Goal: Task Accomplishment & Management: Use online tool/utility

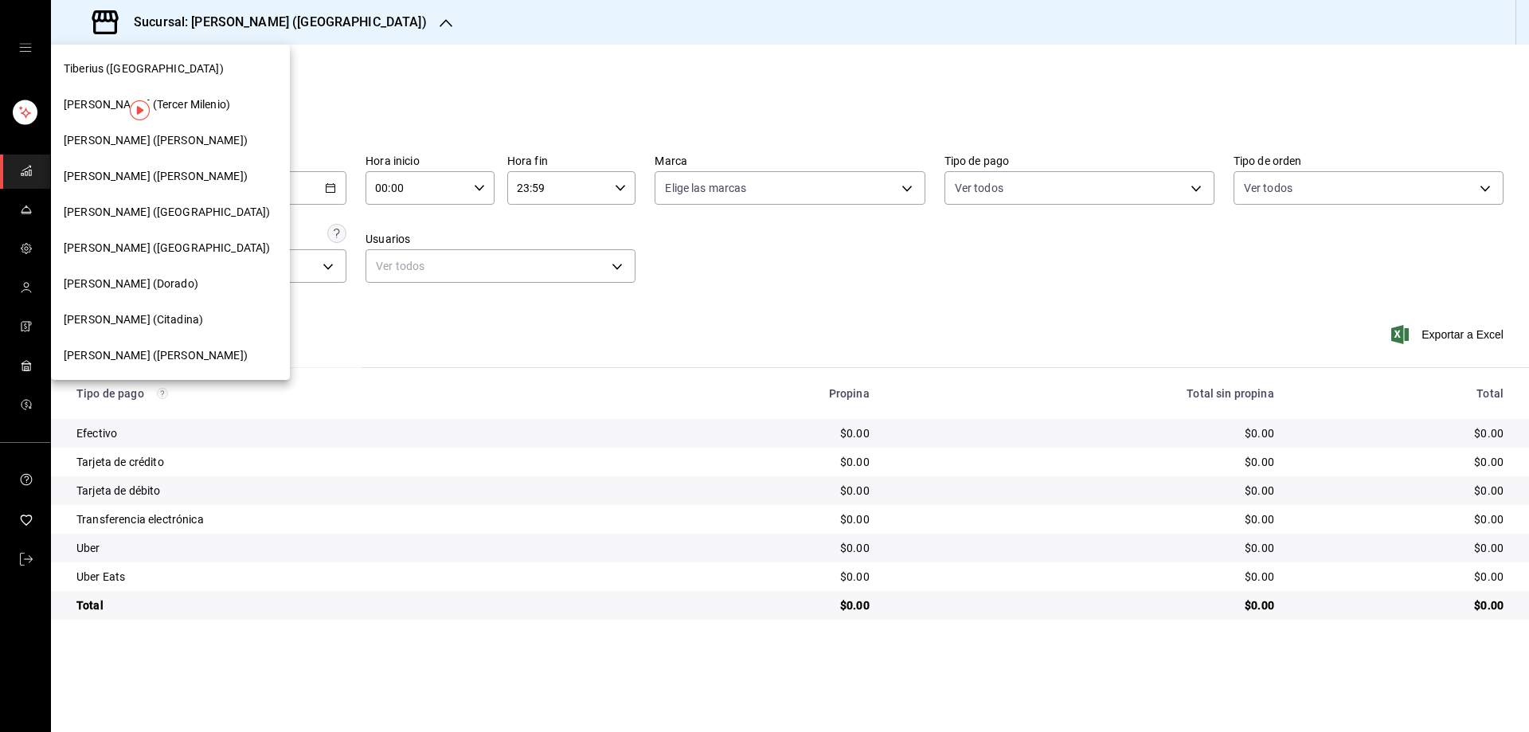
click at [139, 354] on span "[PERSON_NAME] ([PERSON_NAME])" at bounding box center [156, 355] width 184 height 17
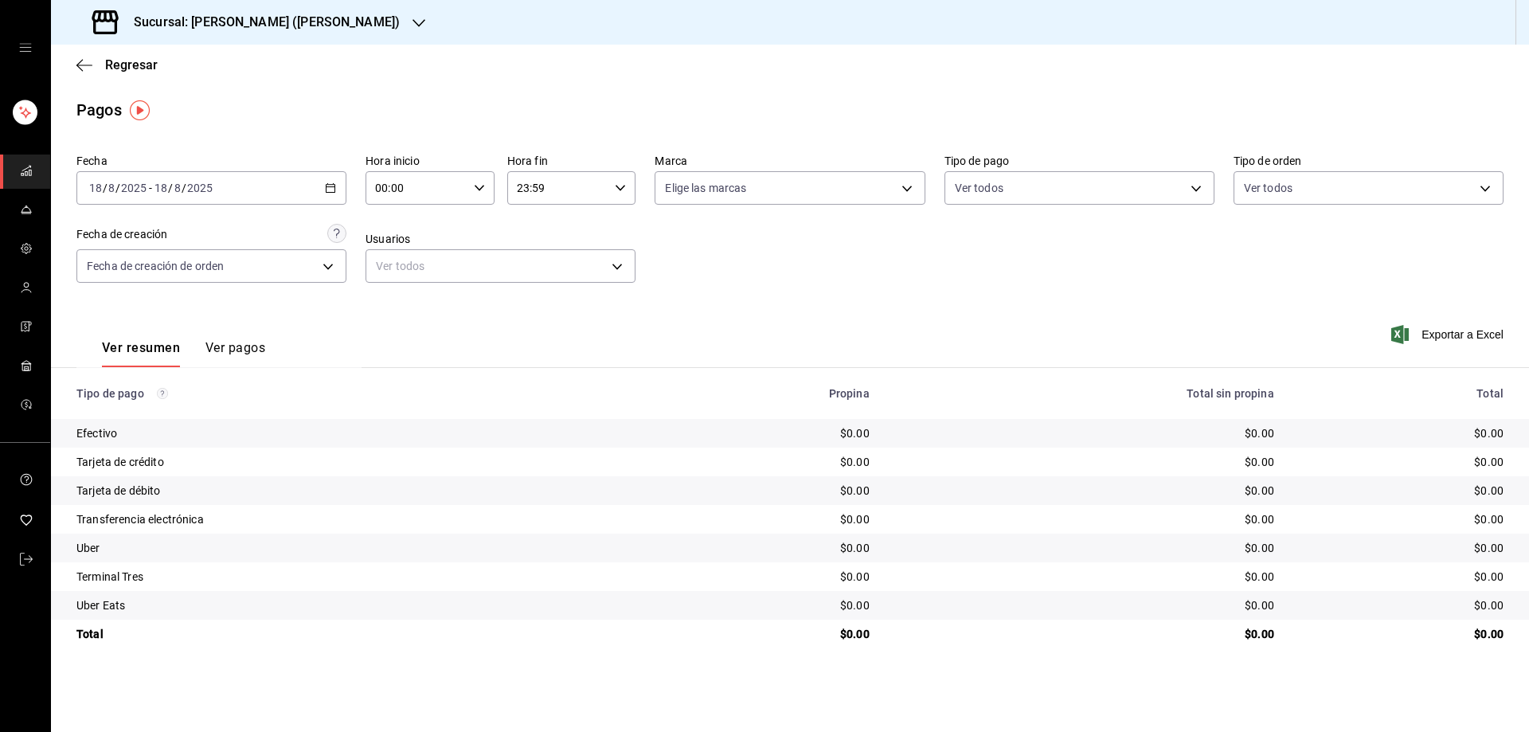
click at [333, 183] on icon "button" at bounding box center [330, 187] width 11 height 11
click at [415, 385] on th "Tipo de pago" at bounding box center [348, 393] width 594 height 51
click at [325, 182] on div "[DATE] [DATE] - [DATE] [DATE]" at bounding box center [211, 187] width 270 height 33
click at [394, 338] on div "Ver resumen Ver pagos Exportar a Excel" at bounding box center [790, 344] width 1478 height 84
click at [331, 183] on icon "button" at bounding box center [330, 187] width 11 height 11
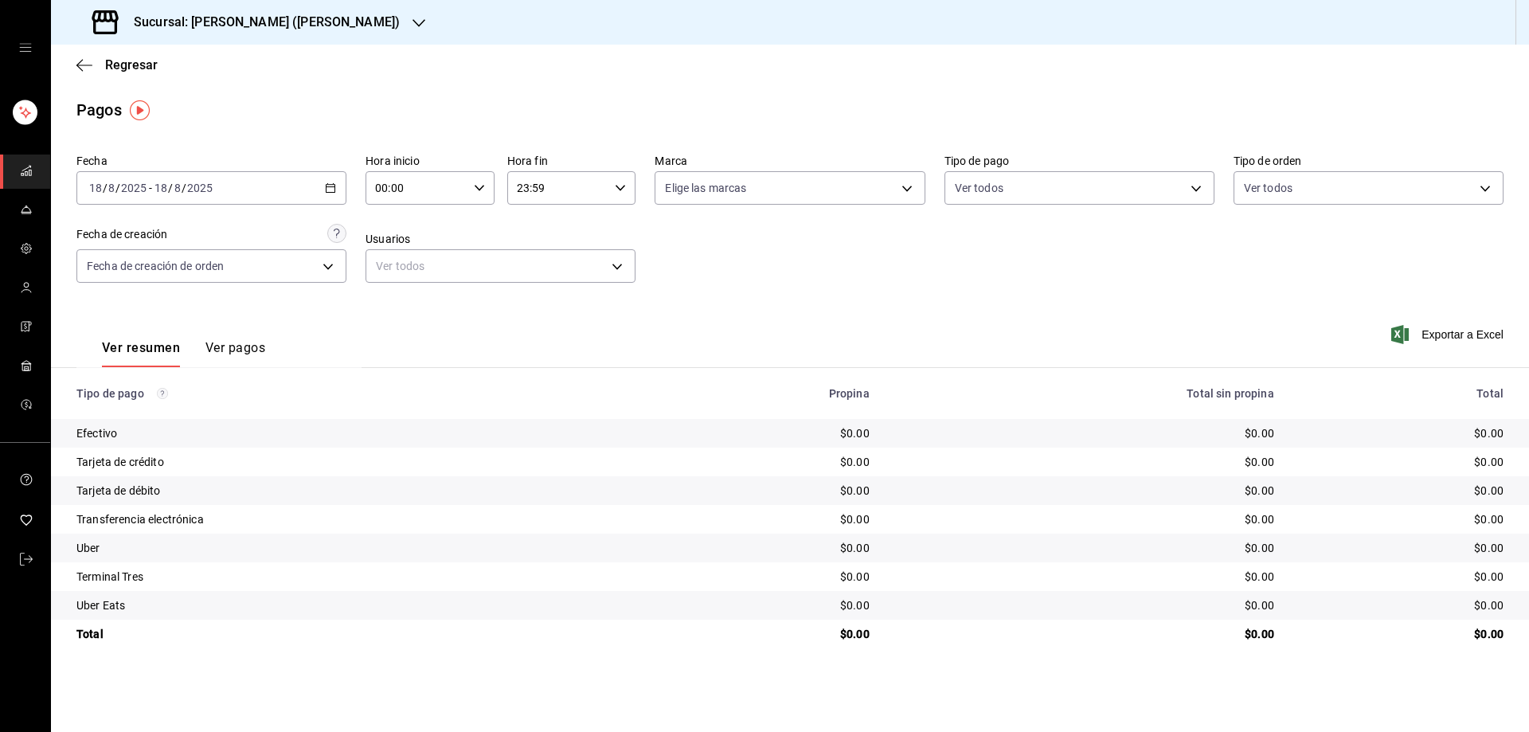
click at [496, 294] on div "Fecha [DATE] [DATE] - [DATE] [DATE] Hora inicio 00:00 Hora inicio Hora fin 23:5…" at bounding box center [789, 224] width 1427 height 155
click at [1407, 332] on icon "button" at bounding box center [1400, 334] width 18 height 19
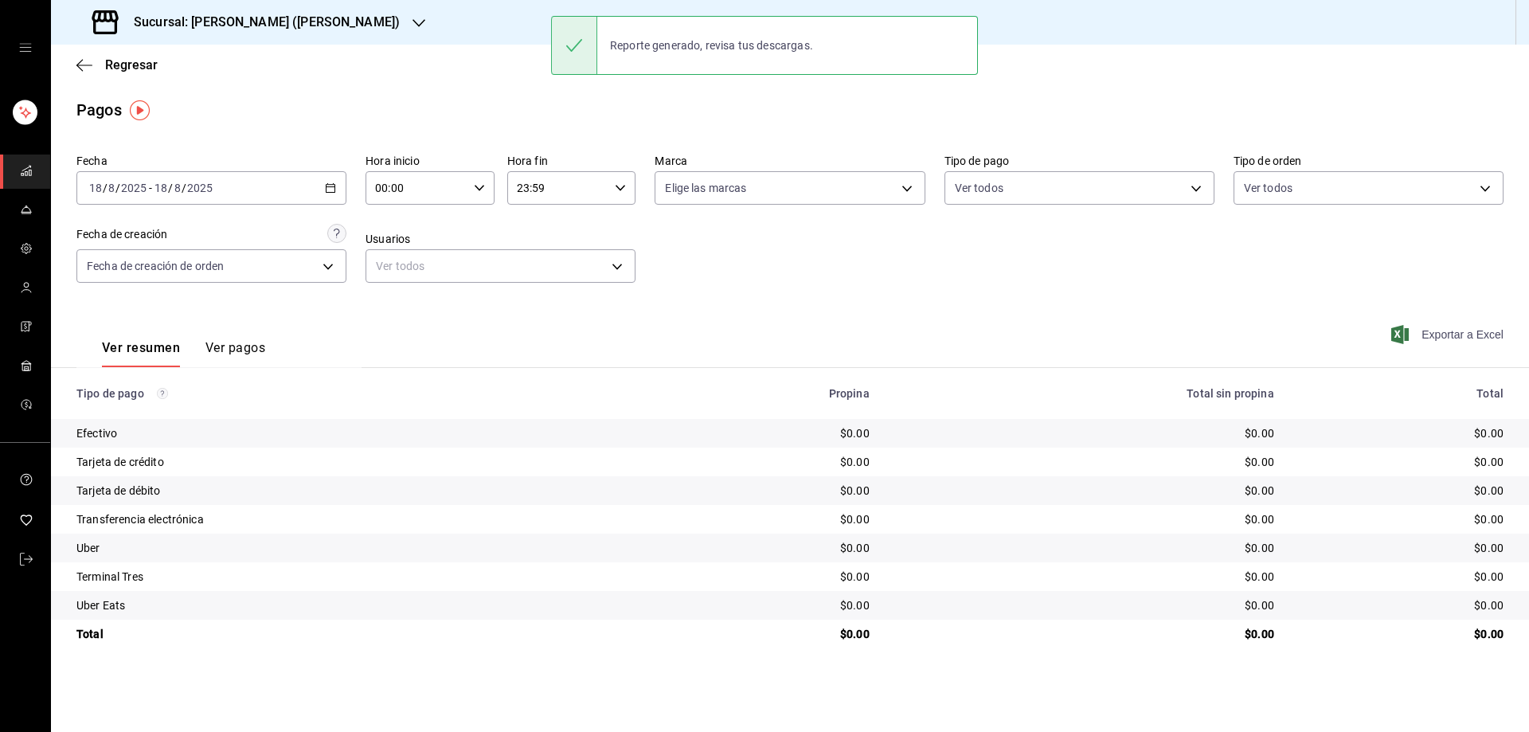
click at [334, 180] on div "[DATE] [DATE] - [DATE] [DATE]" at bounding box center [211, 187] width 270 height 33
click at [174, 414] on span "Rango de fechas" at bounding box center [151, 415] width 123 height 17
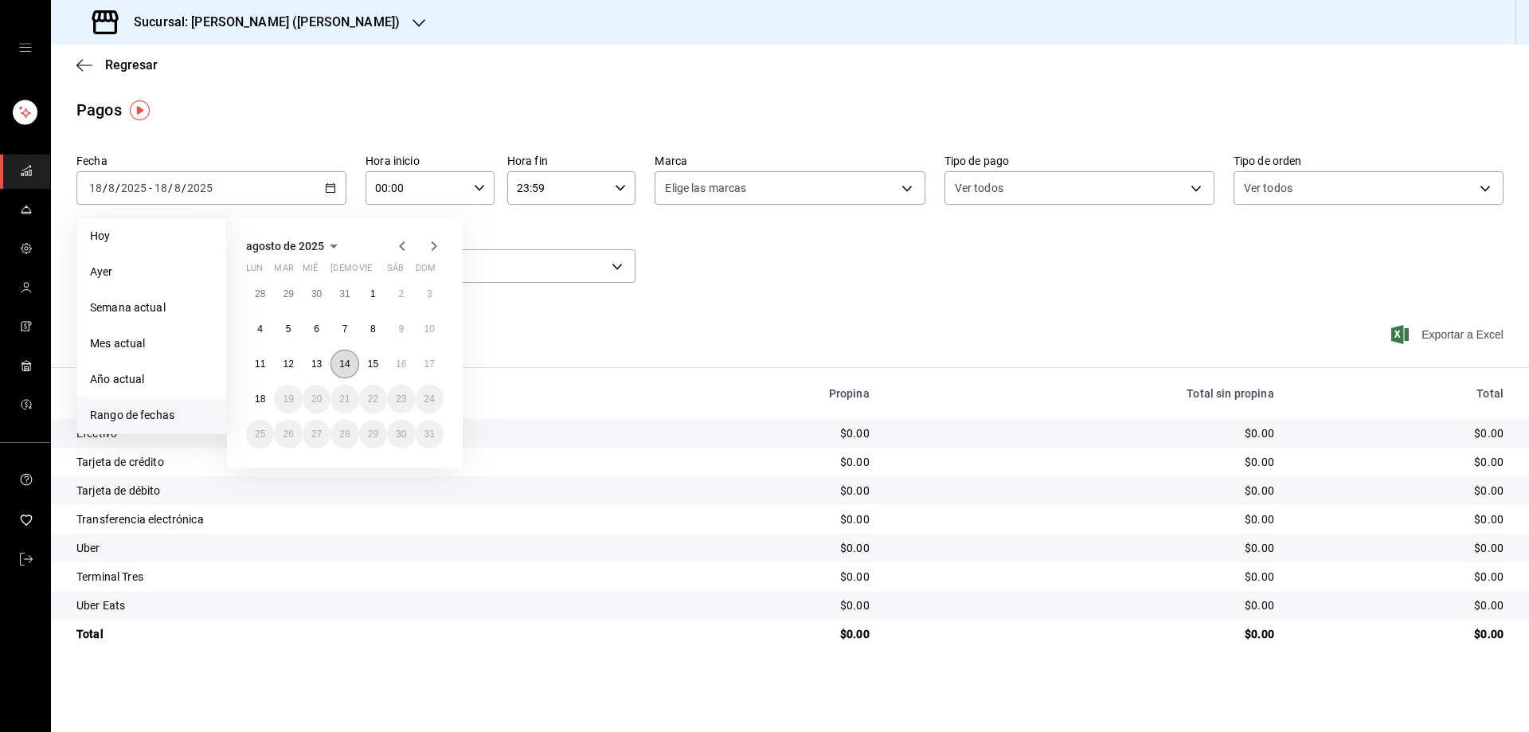
click at [347, 362] on abbr "14" at bounding box center [344, 363] width 10 height 11
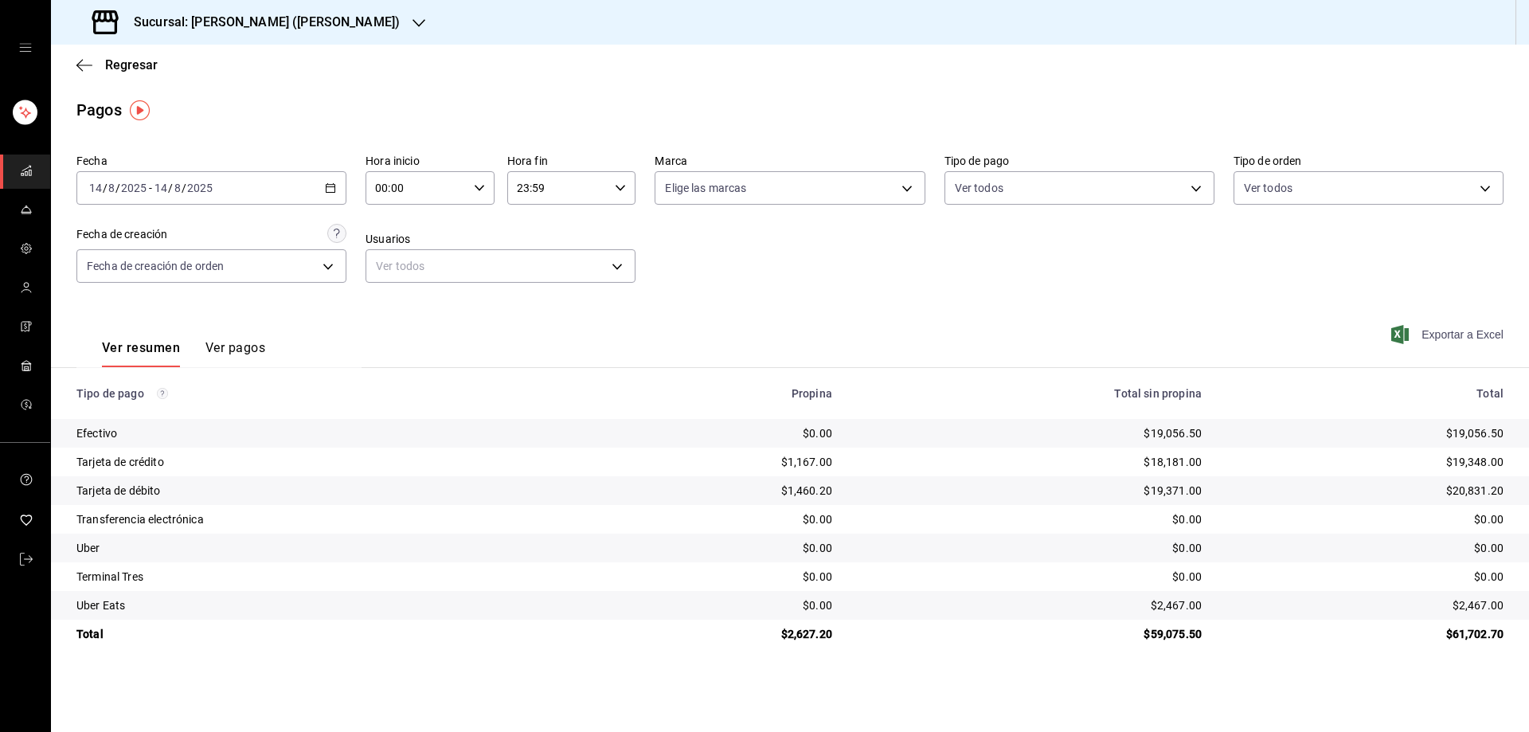
click at [1405, 331] on icon "button" at bounding box center [1400, 334] width 18 height 19
click at [320, 180] on div "[DATE] [DATE] - [DATE] [DATE]" at bounding box center [211, 187] width 270 height 33
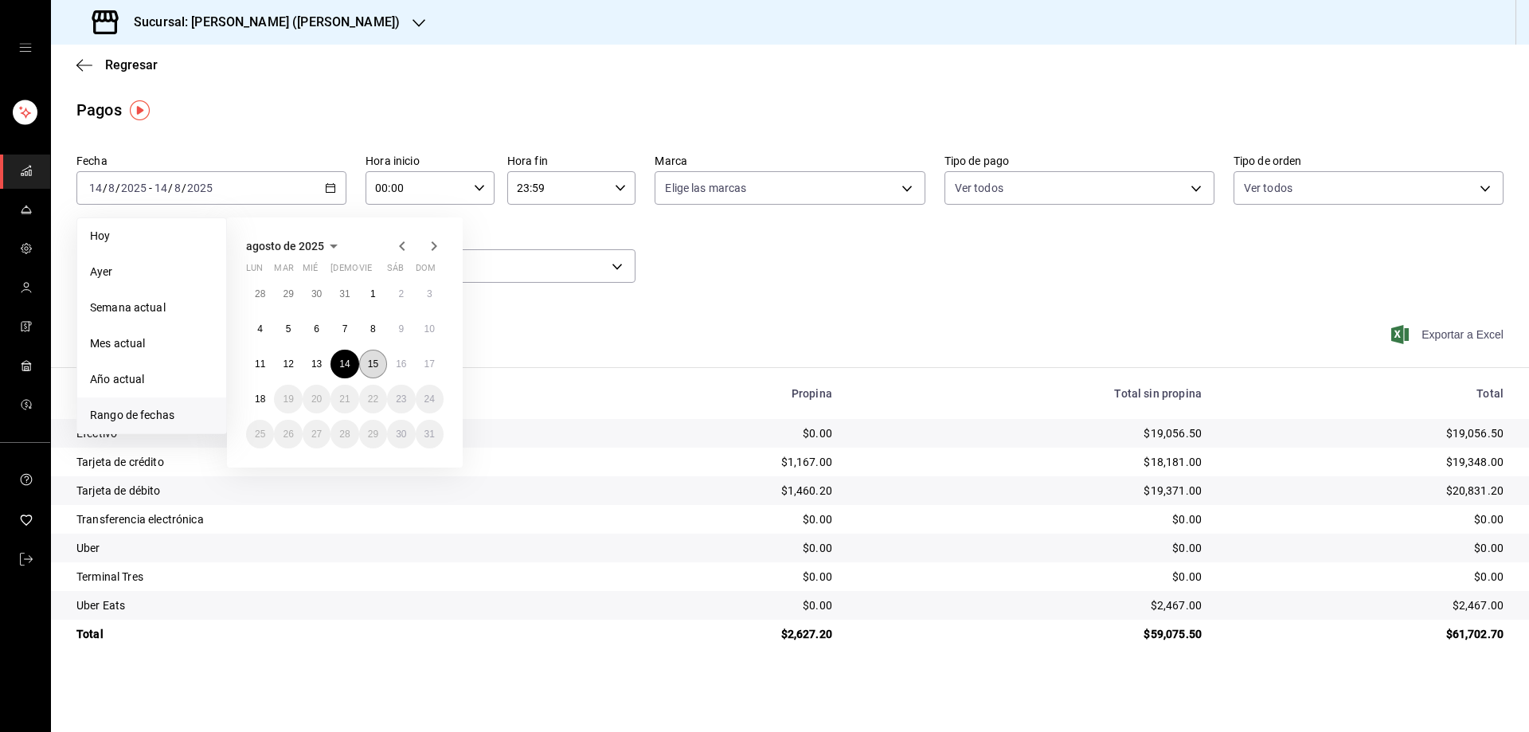
click at [376, 355] on button "15" at bounding box center [373, 364] width 28 height 29
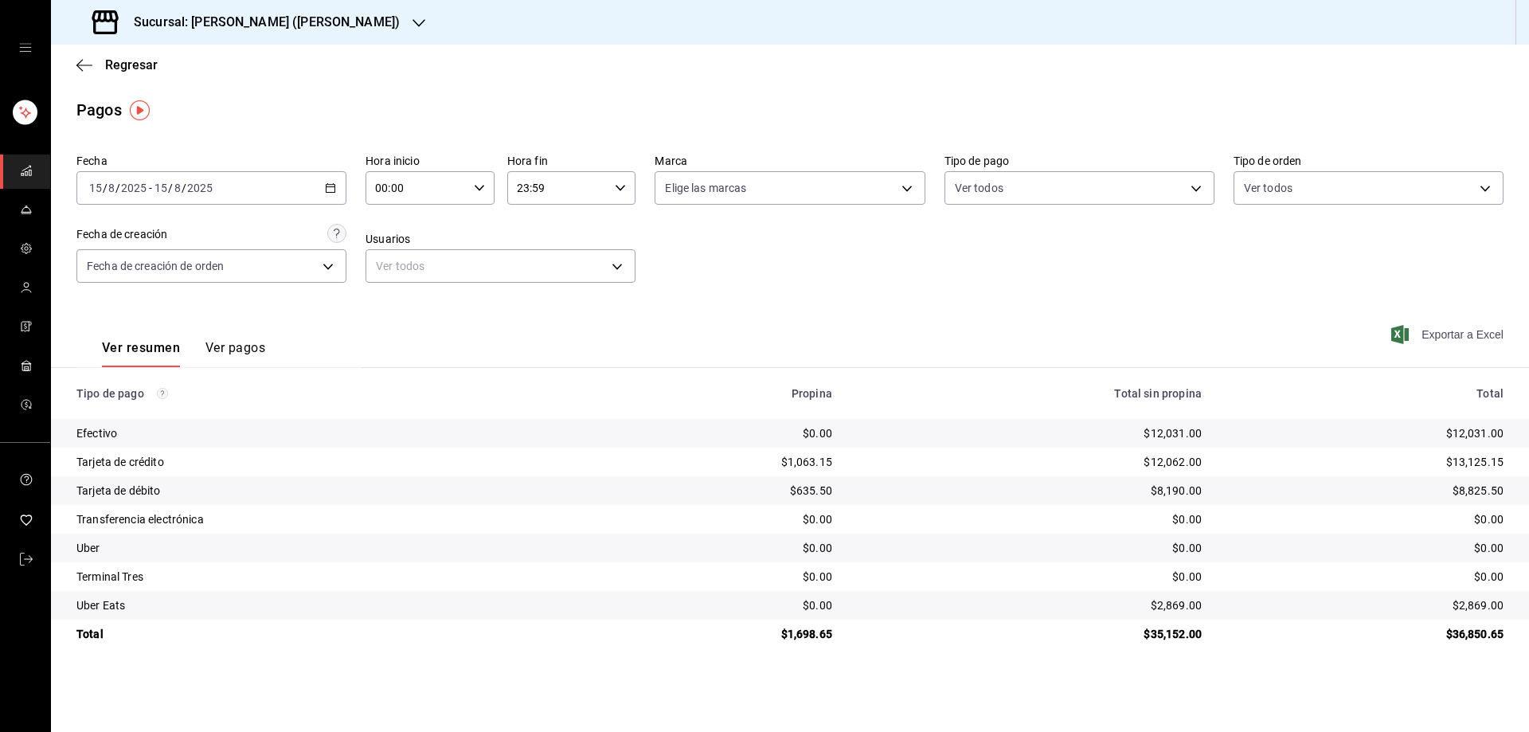
click at [1415, 325] on span "Exportar a Excel" at bounding box center [1449, 334] width 109 height 19
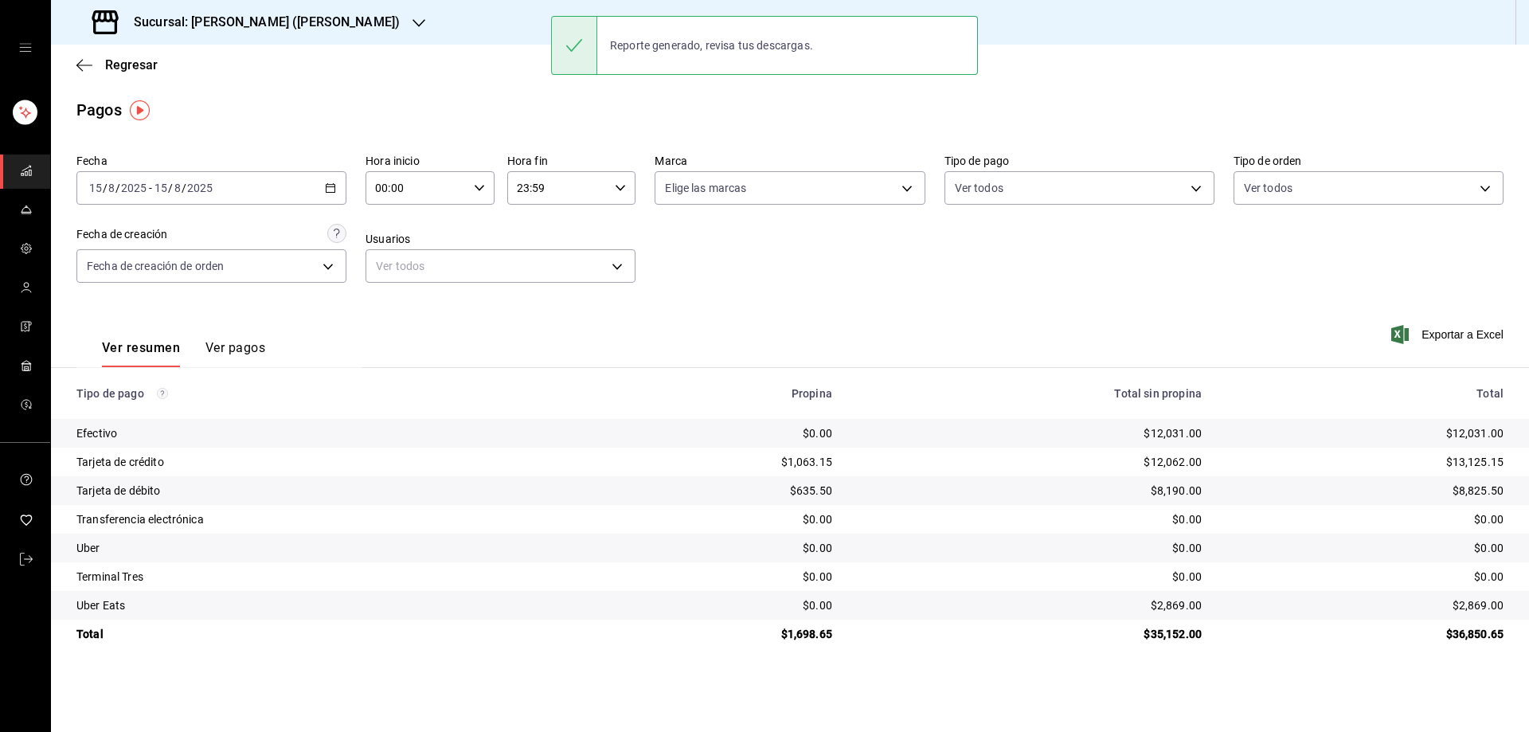
click at [327, 177] on div "[DATE] [DATE] - [DATE] [DATE]" at bounding box center [211, 187] width 270 height 33
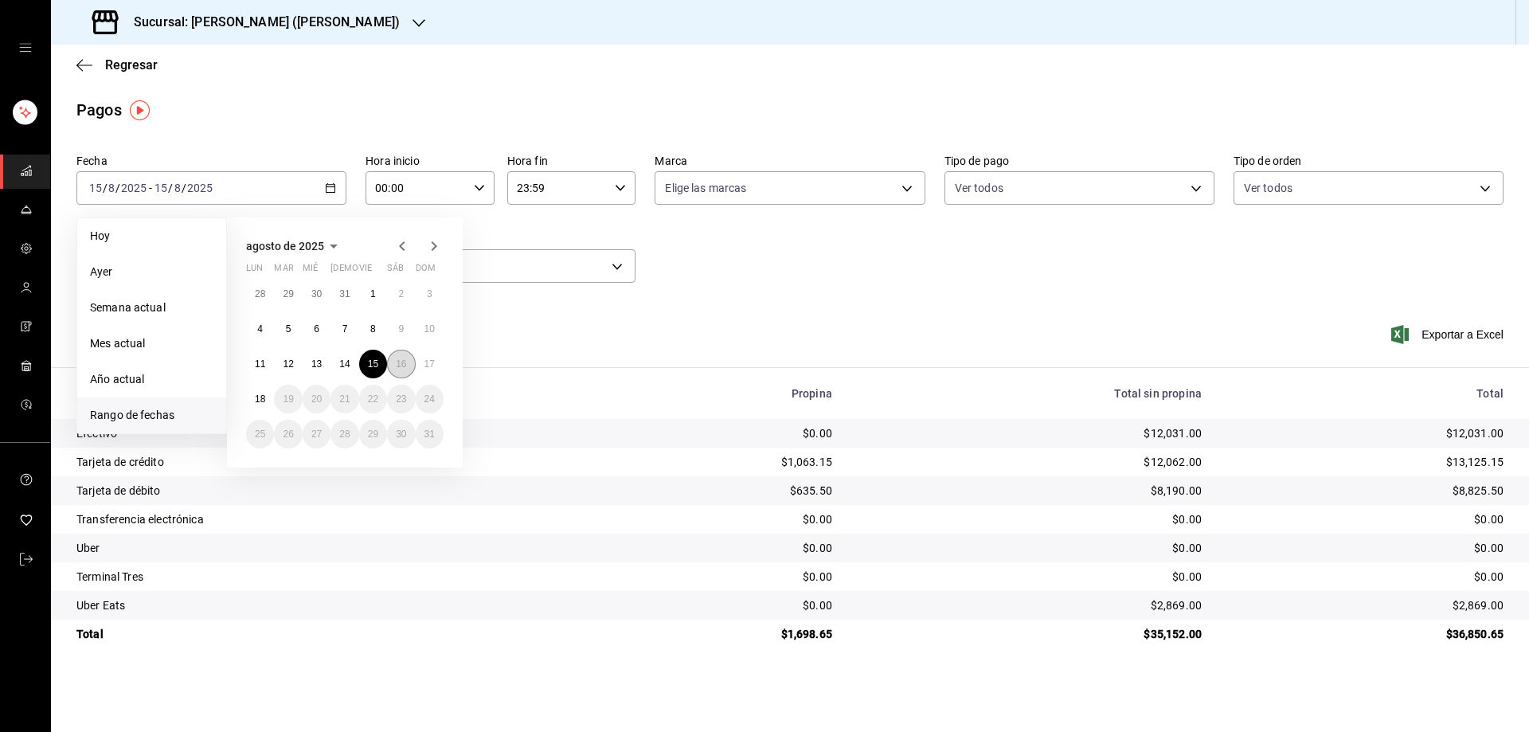
click at [402, 359] on abbr "16" at bounding box center [401, 363] width 10 height 11
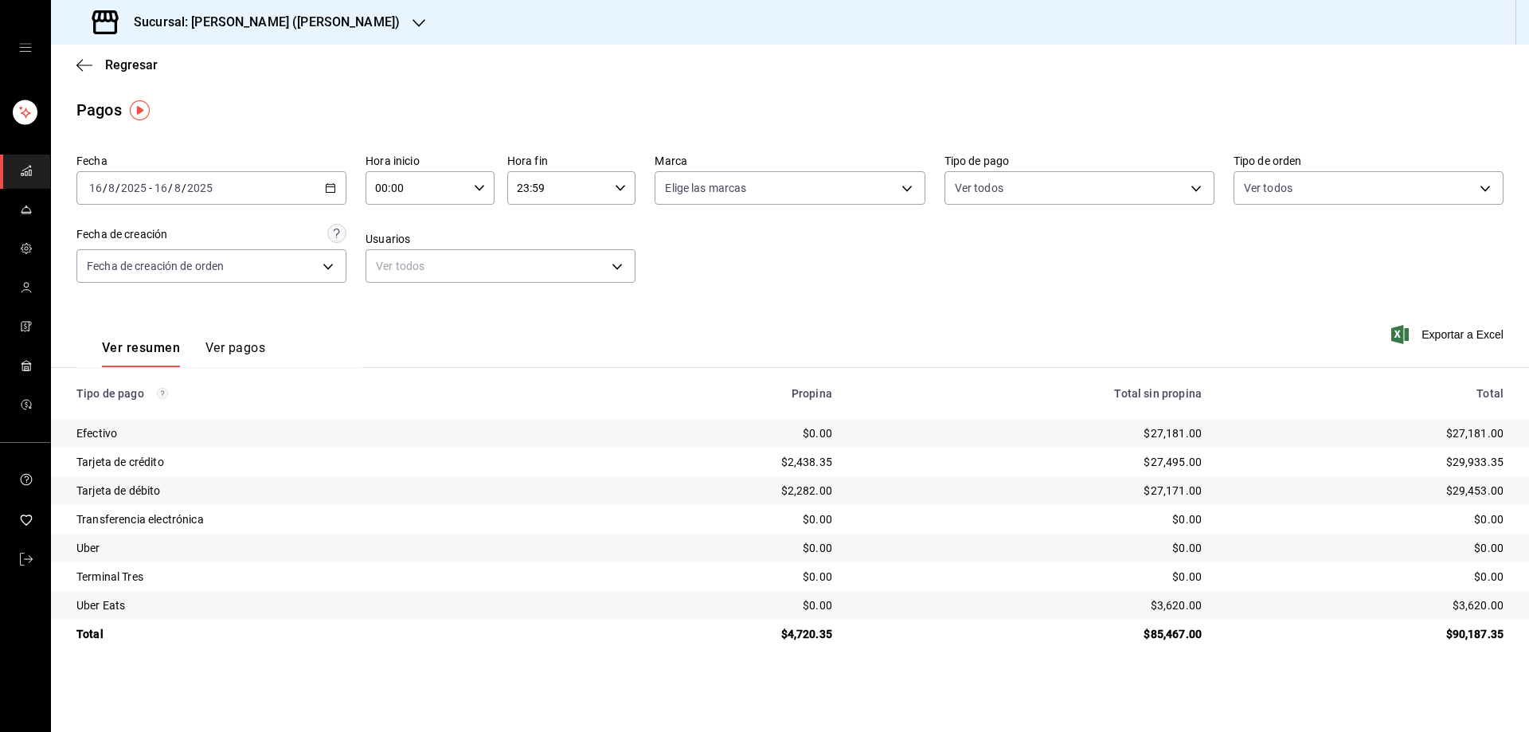
click at [1407, 333] on icon "button" at bounding box center [1400, 334] width 18 height 19
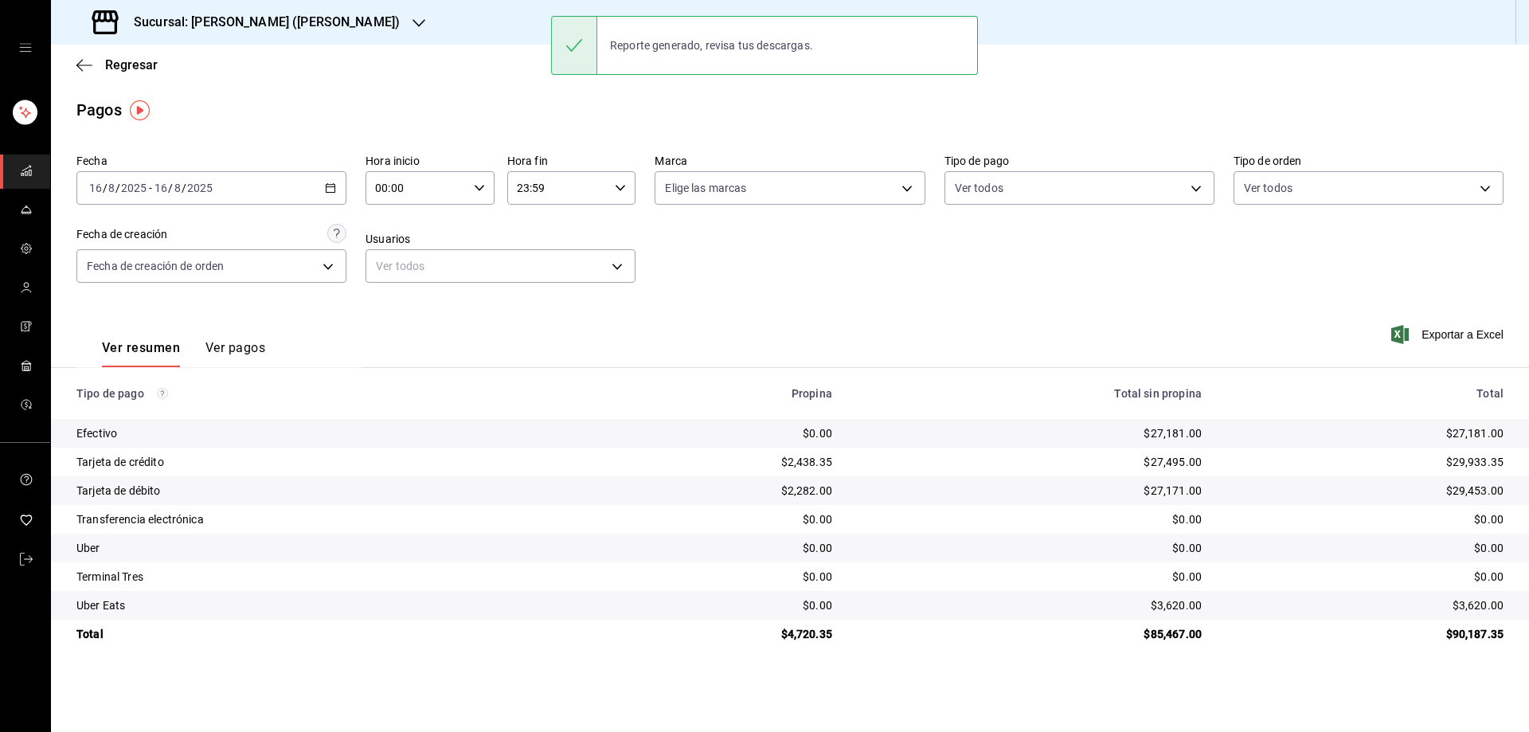
click at [335, 190] on icon "button" at bounding box center [330, 187] width 11 height 11
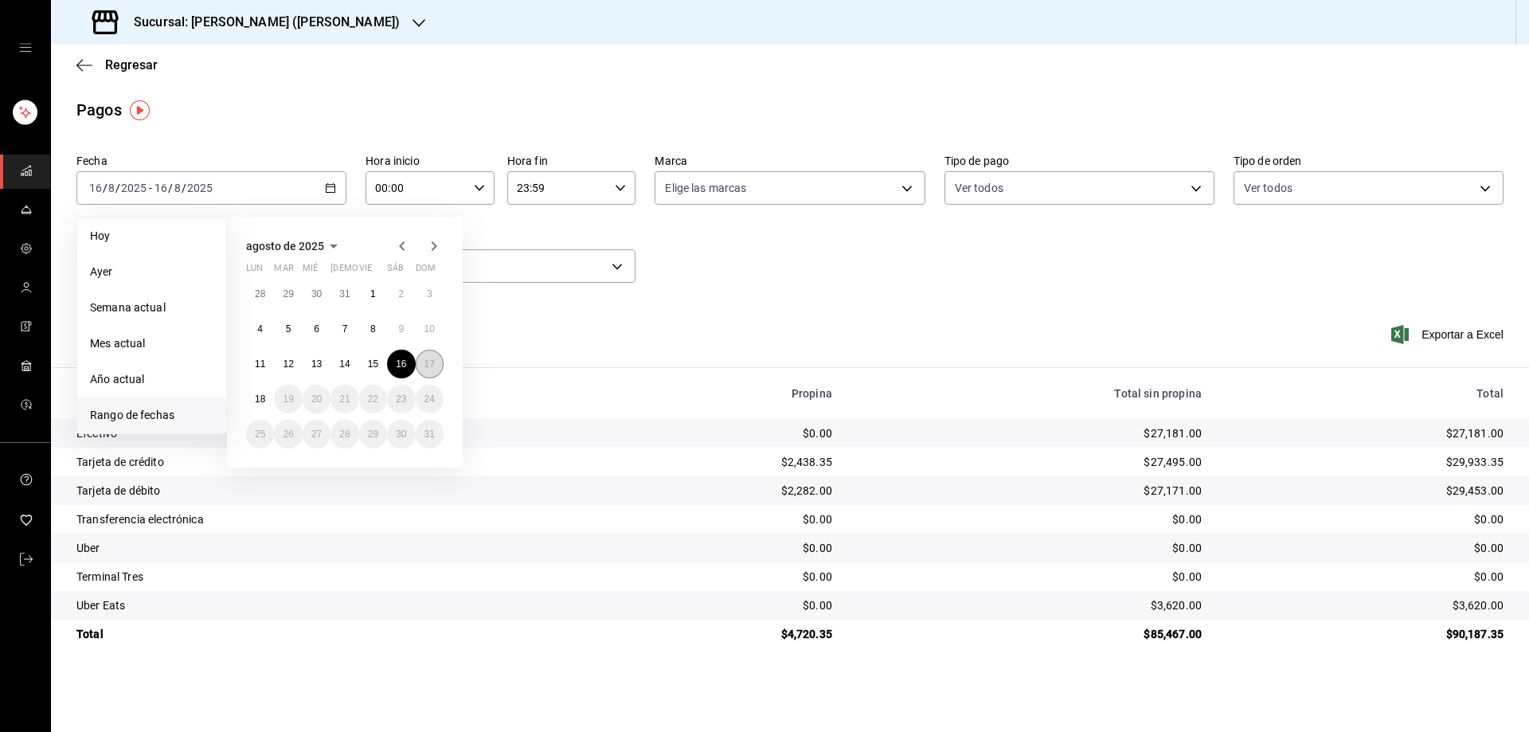
click at [429, 362] on abbr "17" at bounding box center [430, 363] width 10 height 11
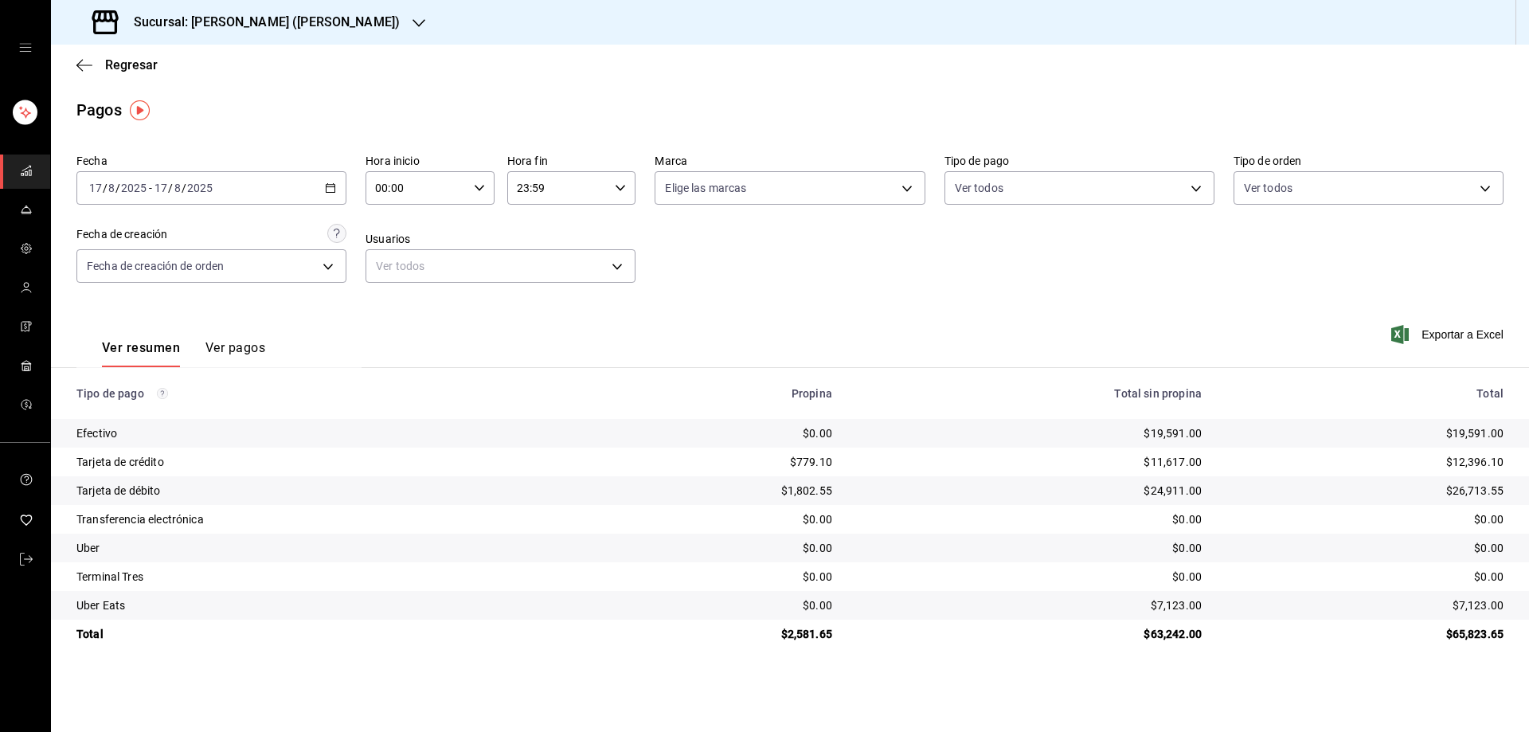
click at [1408, 341] on icon "button" at bounding box center [1400, 334] width 18 height 19
